Goal: Task Accomplishment & Management: Manage account settings

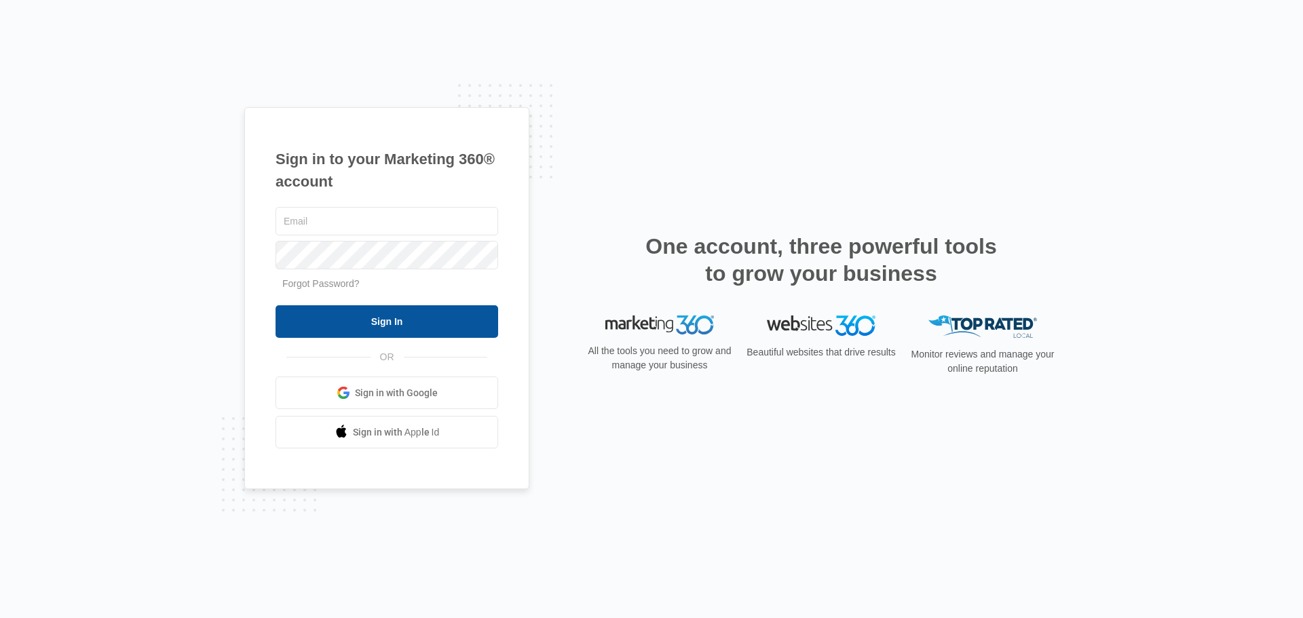
type input "[EMAIL_ADDRESS][DOMAIN_NAME]"
click at [357, 318] on input "Sign In" at bounding box center [387, 321] width 223 height 33
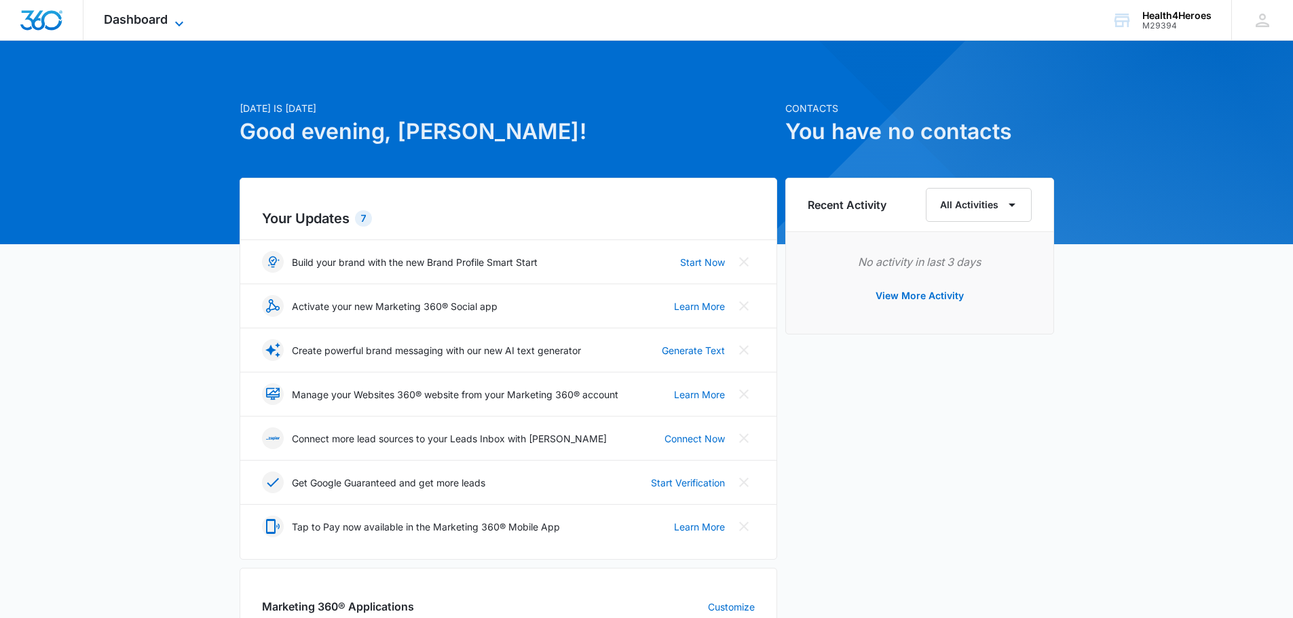
click at [181, 26] on icon at bounding box center [179, 24] width 16 height 16
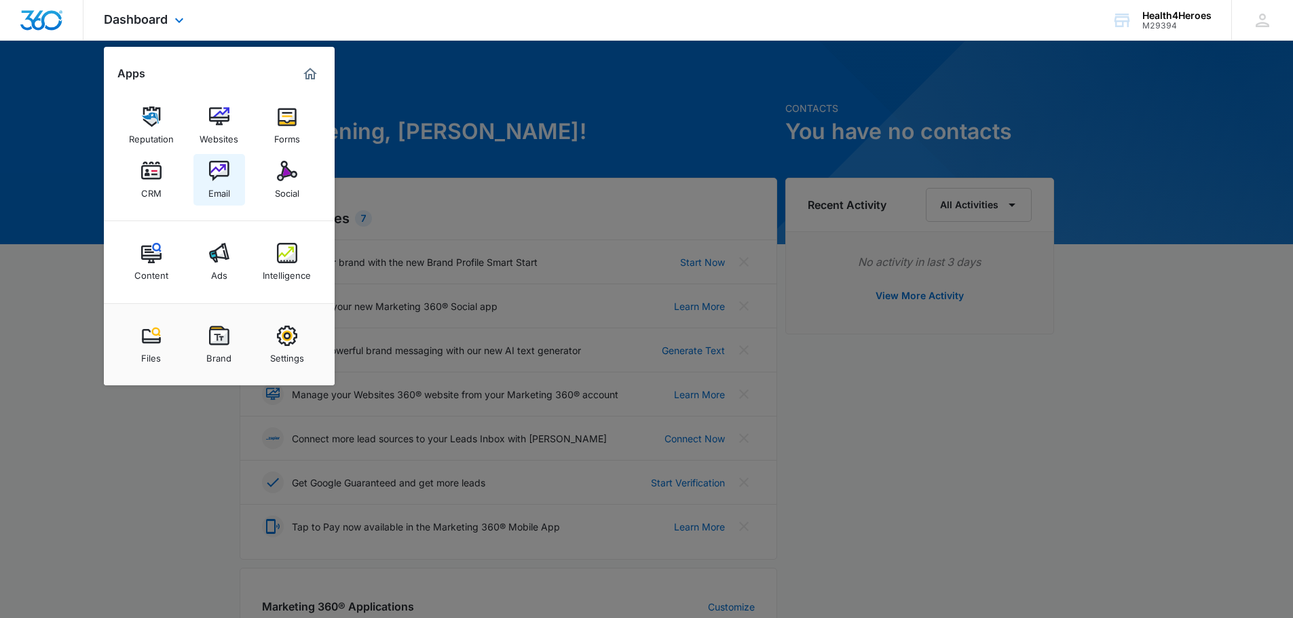
click at [226, 179] on img at bounding box center [219, 171] width 20 height 20
